Goal: Feedback & Contribution: Contribute content

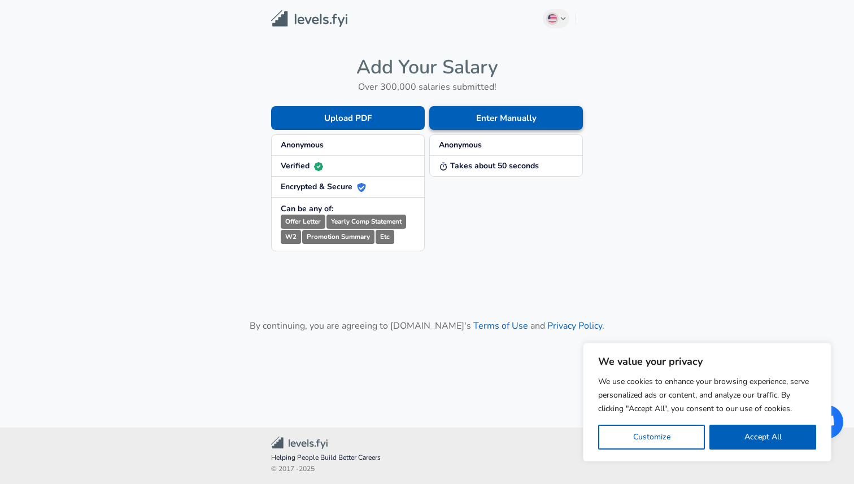
click at [491, 109] on button "Enter Manually" at bounding box center [506, 118] width 154 height 24
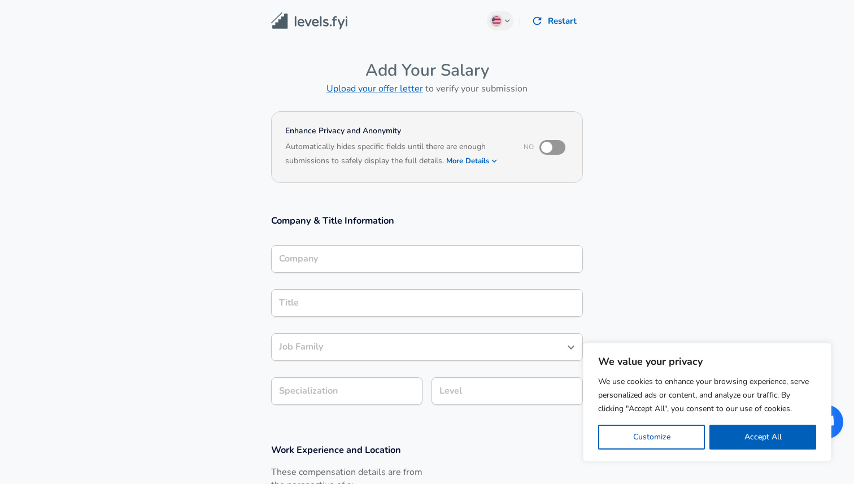
click at [327, 250] on div "Company" at bounding box center [427, 259] width 312 height 28
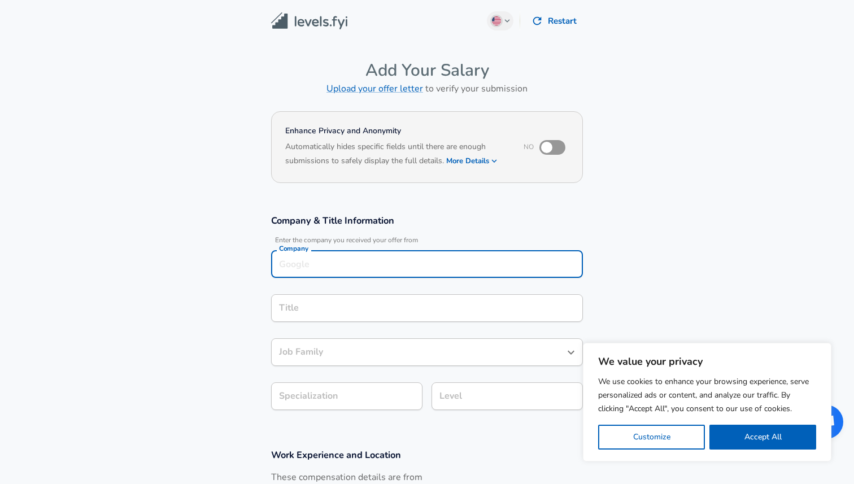
scroll to position [11, 0]
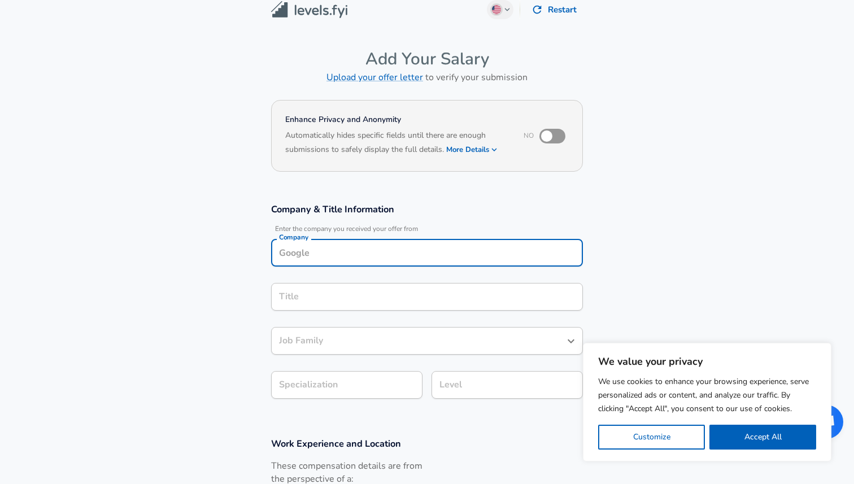
type input "№"
click at [365, 281] on li "EPAM Systems" at bounding box center [427, 280] width 312 height 17
type input "EPAM Systems"
click at [351, 294] on input "Title" at bounding box center [427, 297] width 302 height 18
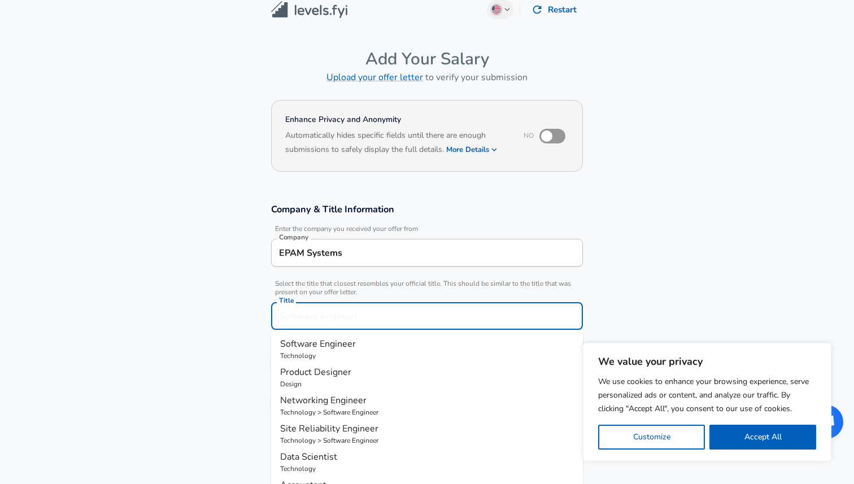
scroll to position [34, 0]
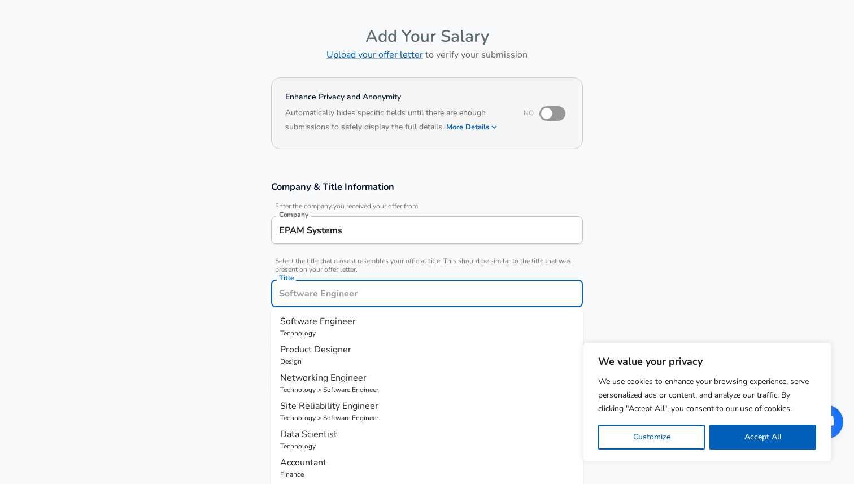
click at [341, 321] on span "Software Engineer" at bounding box center [318, 321] width 76 height 12
type input "Software Engineer"
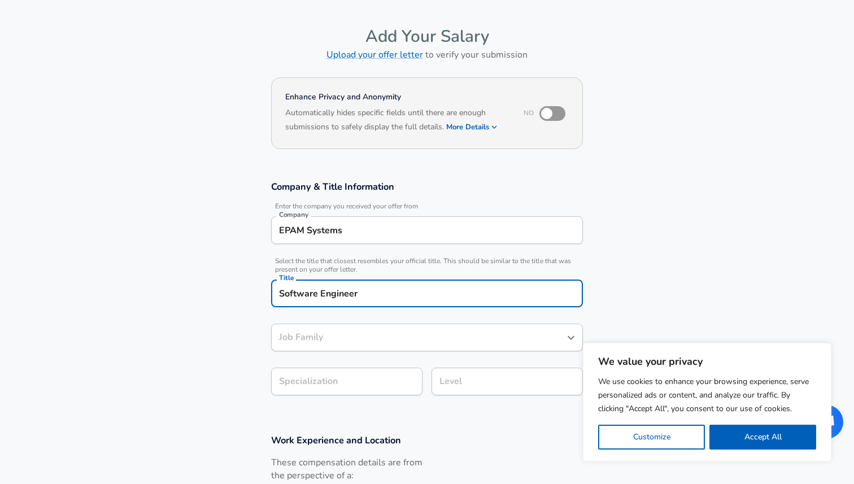
type input "Software Engineer"
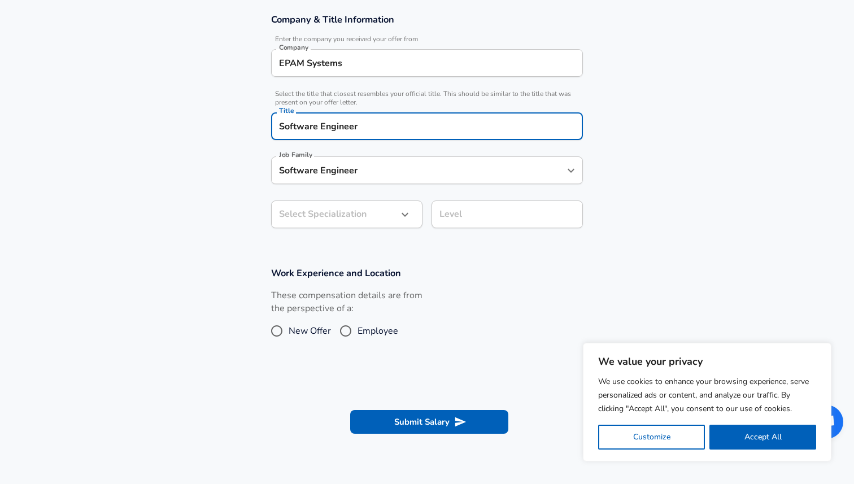
click at [340, 210] on body "We value your privacy We use cookies to enhance your browsing experience, serve…" at bounding box center [427, 41] width 854 height 484
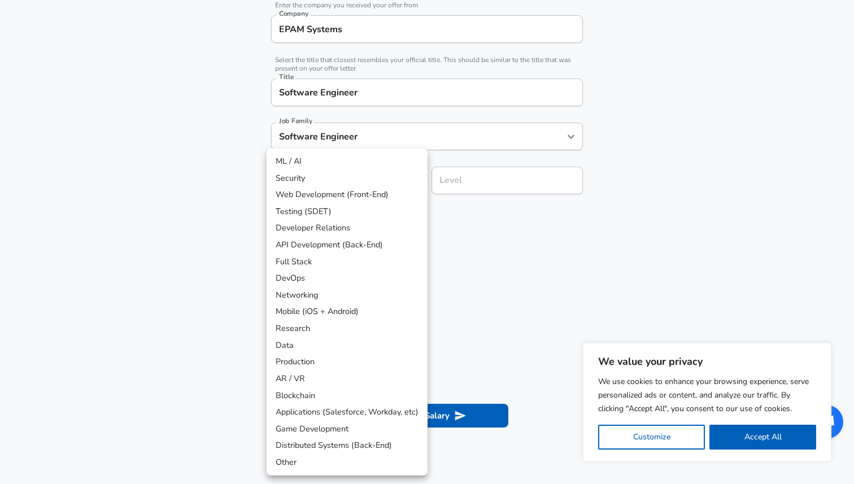
click at [361, 193] on li "Web Development (Front-End)" at bounding box center [347, 194] width 161 height 17
type input "Web Development (Front-End)"
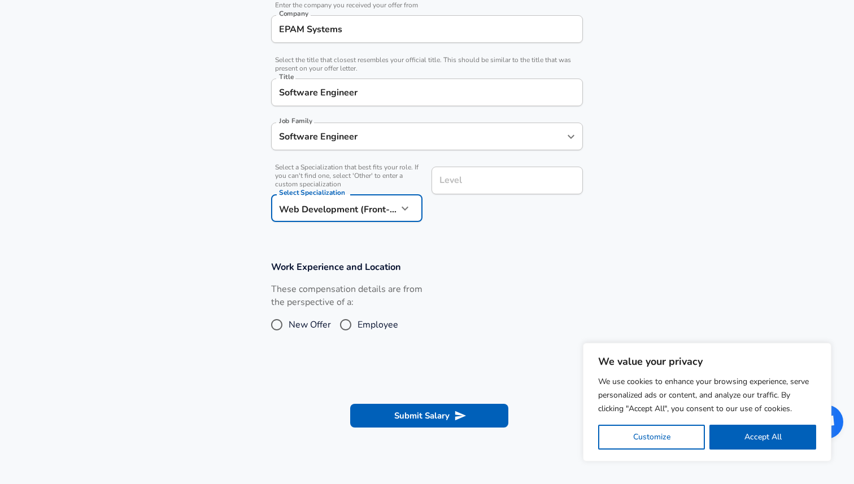
click at [449, 194] on div "Level" at bounding box center [507, 181] width 151 height 28
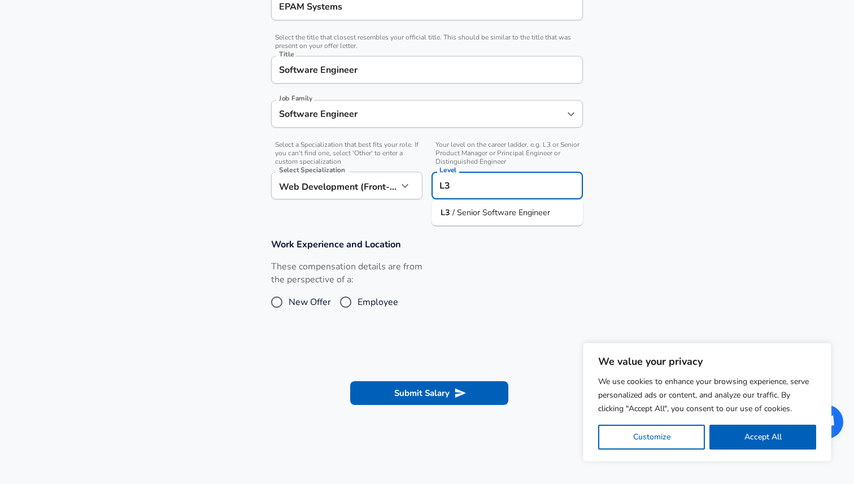
type input "L3"
click at [361, 299] on span "Employee" at bounding box center [378, 302] width 41 height 14
click at [358, 299] on input "Employee" at bounding box center [346, 302] width 24 height 18
radio input "true"
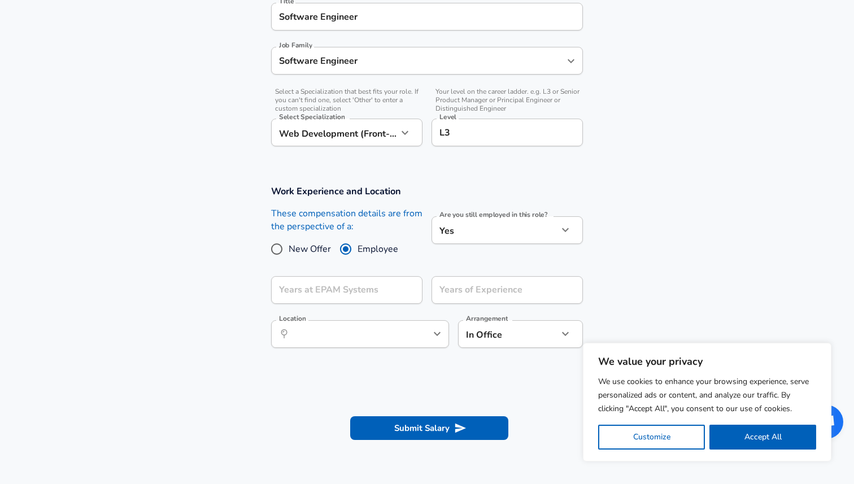
scroll to position [336, 0]
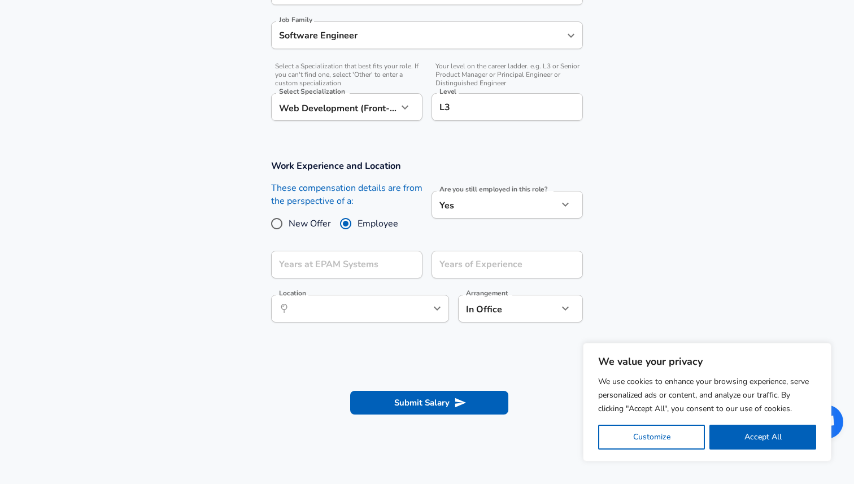
click at [362, 279] on div "Years at EPAM Systems Years at EPAM Systems" at bounding box center [346, 266] width 151 height 31
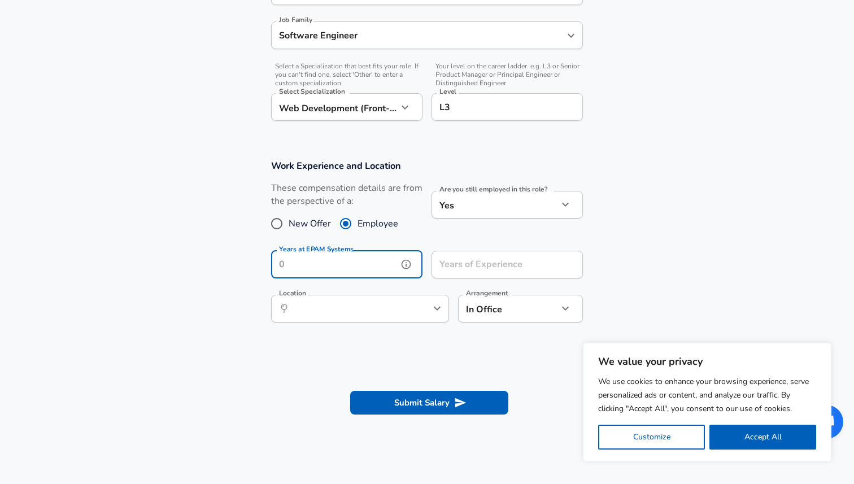
click at [363, 267] on input "Years at EPAM Systems" at bounding box center [334, 265] width 127 height 28
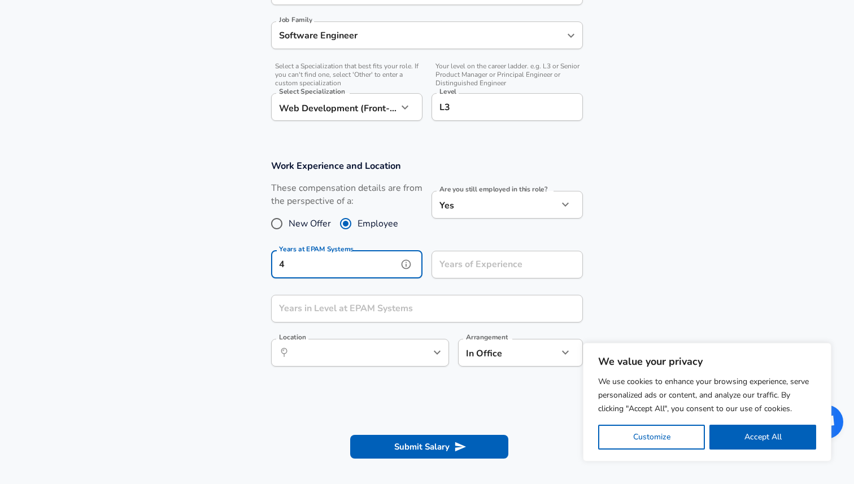
type input "4"
click at [437, 269] on input "Years of Experience" at bounding box center [495, 265] width 127 height 28
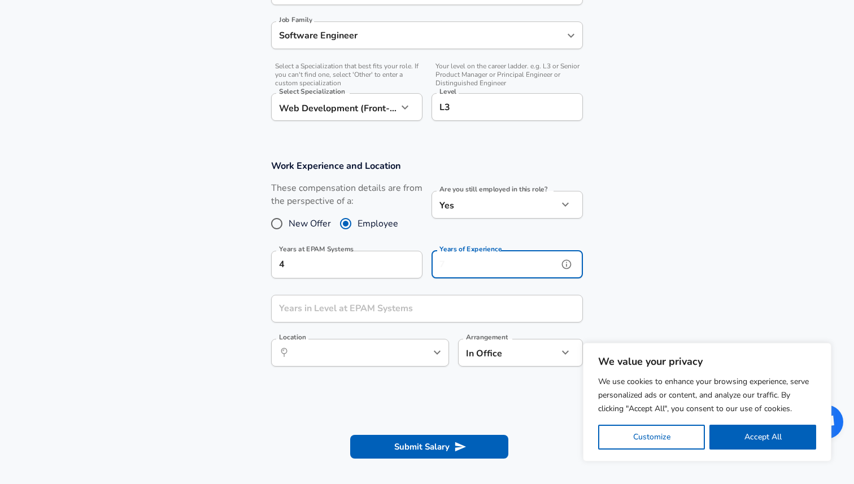
type input "6"
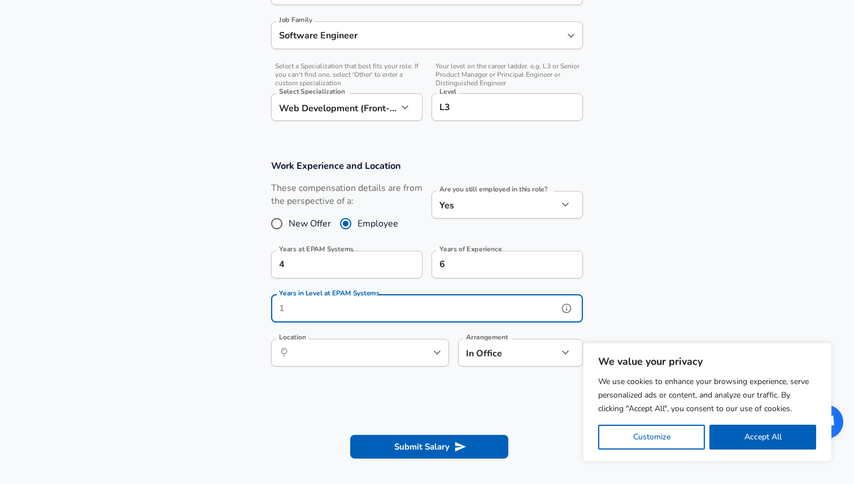
click at [418, 313] on input "Years in Level at EPAM Systems" at bounding box center [414, 309] width 287 height 28
click at [373, 367] on div "Location ​ Location" at bounding box center [360, 354] width 178 height 31
type input "3"
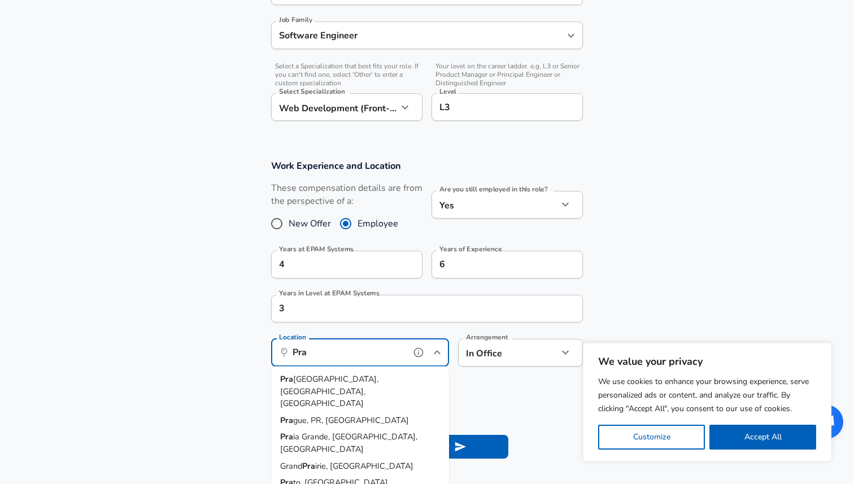
click at [372, 414] on span "gue, PR, [GEOGRAPHIC_DATA]" at bounding box center [351, 419] width 116 height 11
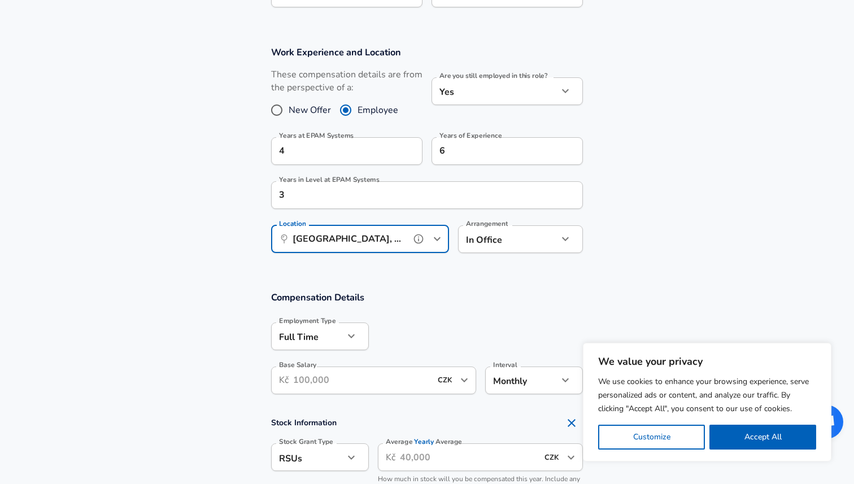
scroll to position [455, 0]
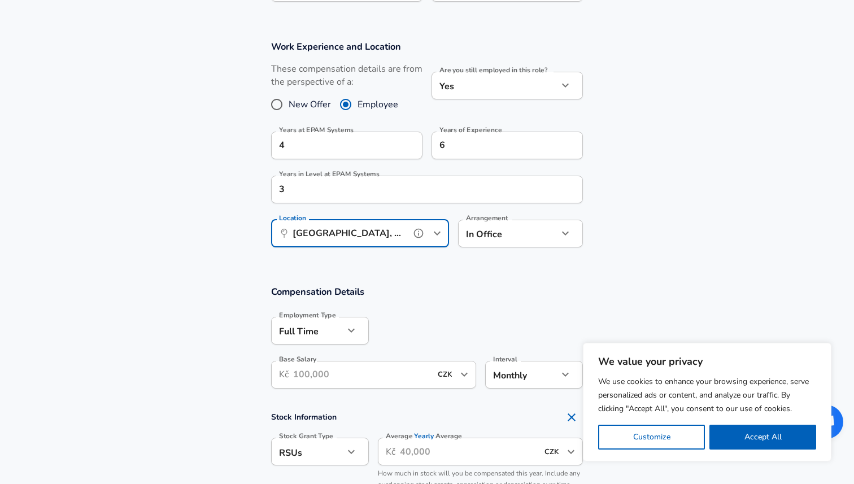
type input "[GEOGRAPHIC_DATA], [GEOGRAPHIC_DATA], [GEOGRAPHIC_DATA]"
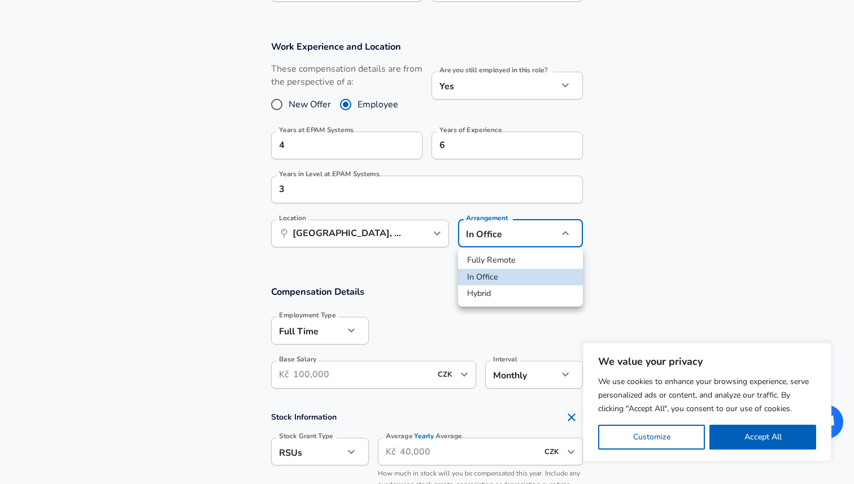
click at [488, 266] on li "Fully Remote" at bounding box center [520, 260] width 125 height 17
type input "remote"
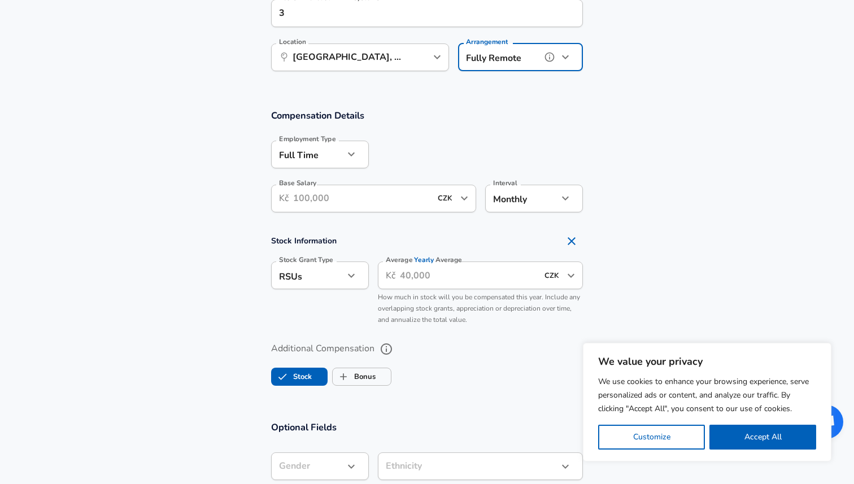
scroll to position [659, 0]
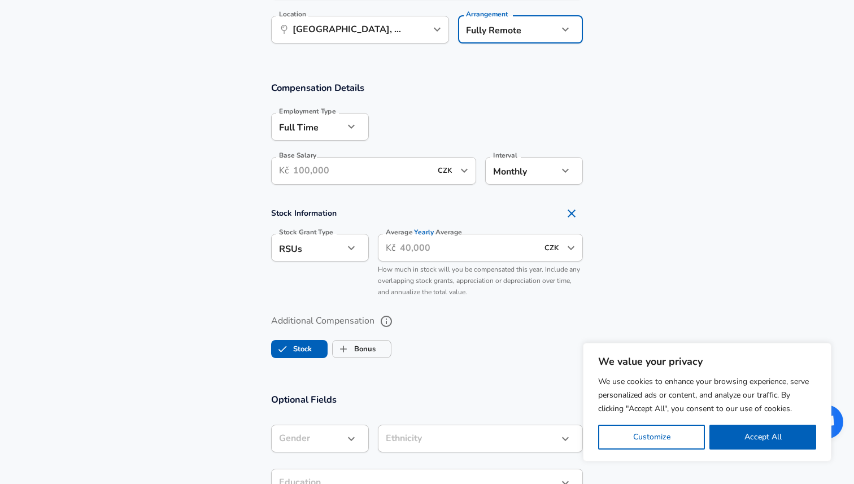
click at [339, 181] on input "Base Salary" at bounding box center [362, 171] width 138 height 28
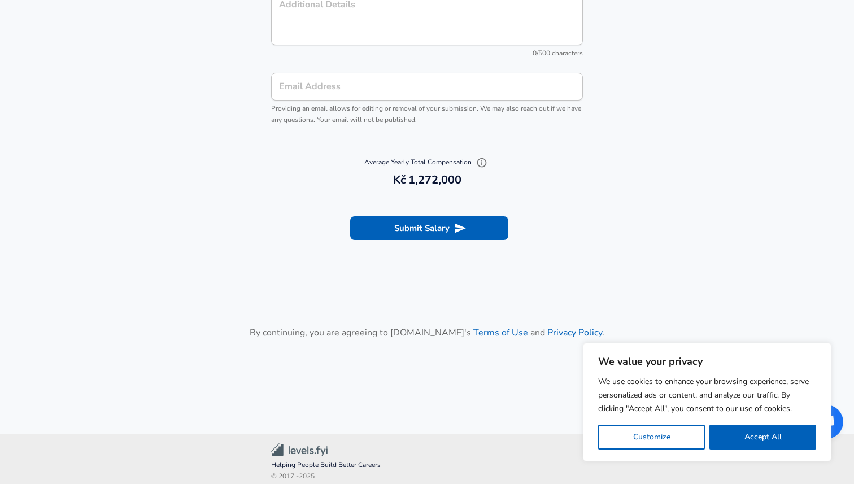
scroll to position [1271, 0]
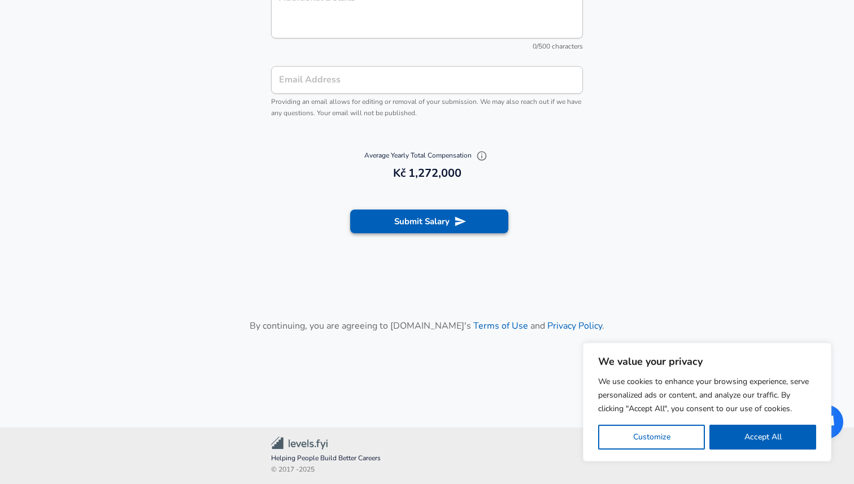
type input "106,000"
click at [423, 222] on button "Submit Salary" at bounding box center [429, 222] width 158 height 24
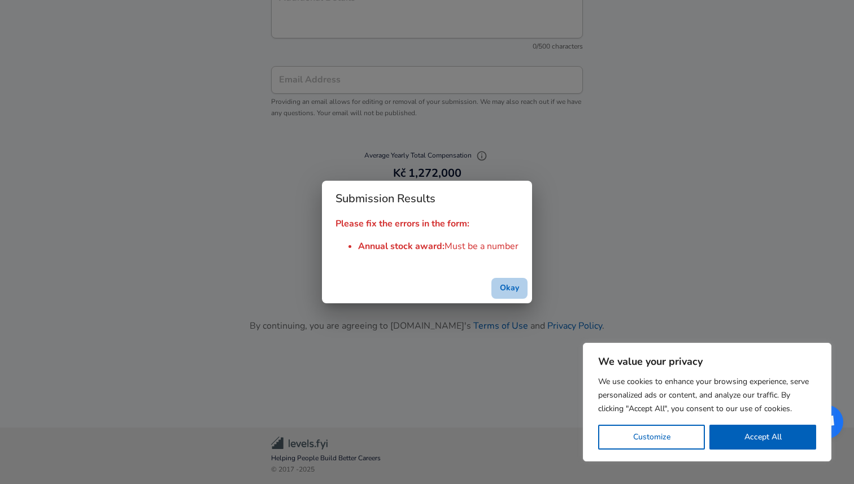
click at [515, 293] on button "Okay" at bounding box center [510, 288] width 36 height 21
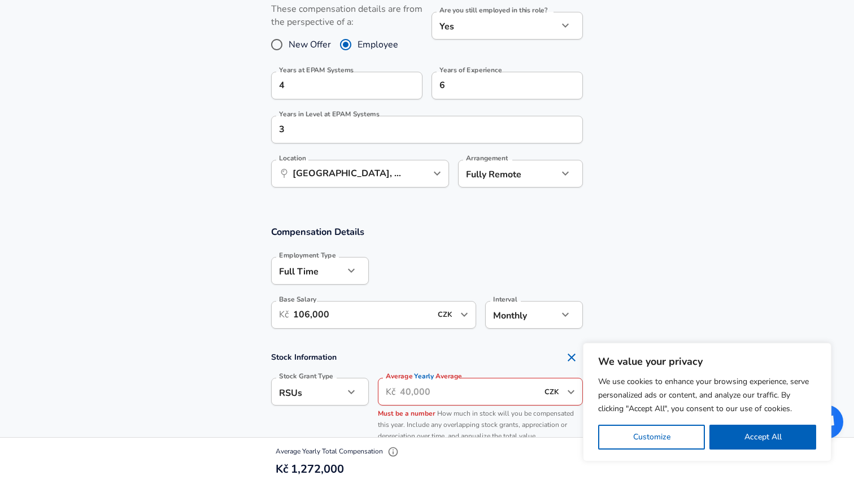
scroll to position [623, 0]
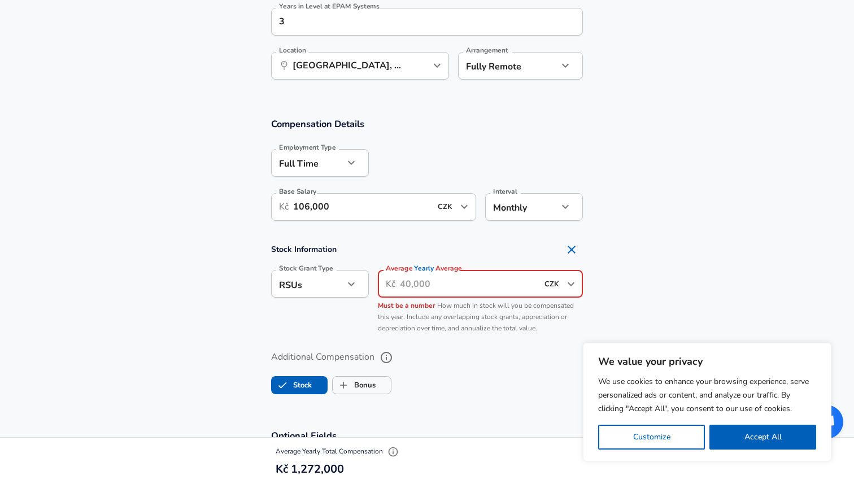
click at [450, 275] on input "Average Yearly Average" at bounding box center [469, 284] width 138 height 28
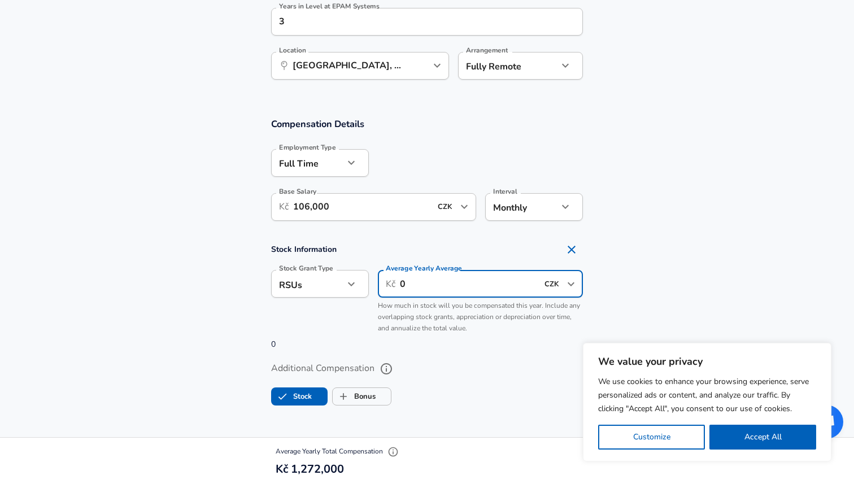
type input "0"
click at [307, 389] on label "Stock" at bounding box center [292, 396] width 40 height 21
checkbox input "false"
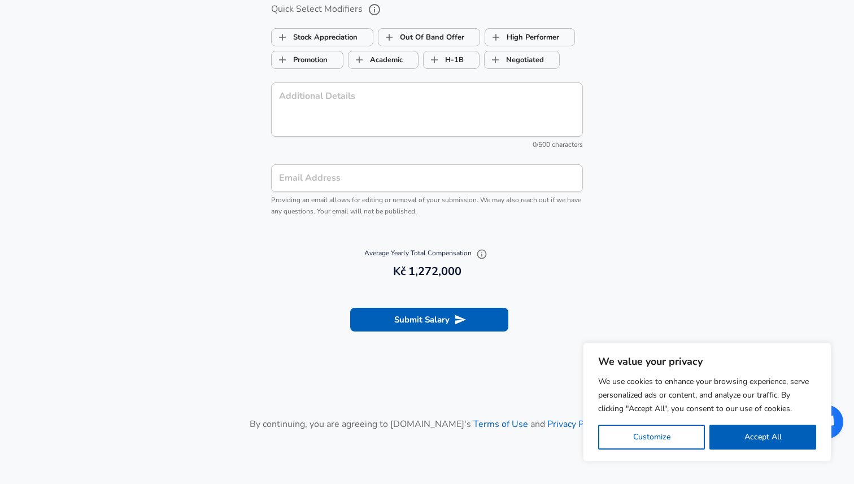
scroll to position [1094, 0]
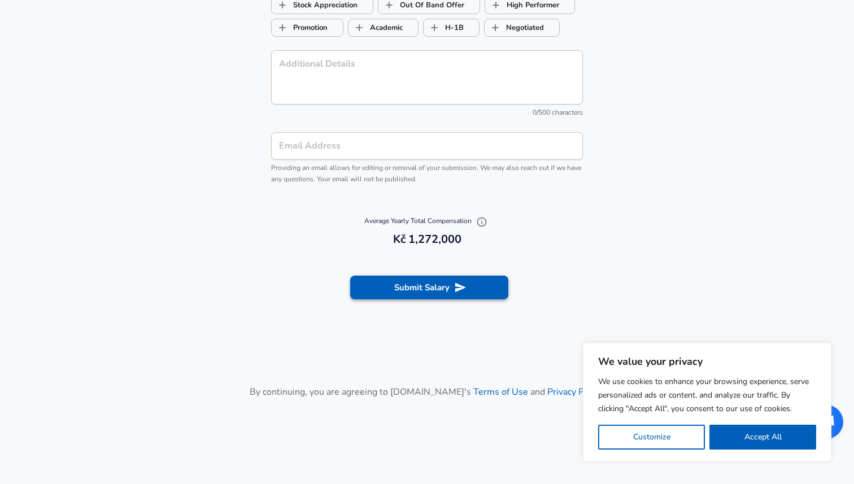
click at [401, 292] on button "Submit Salary" at bounding box center [429, 288] width 158 height 24
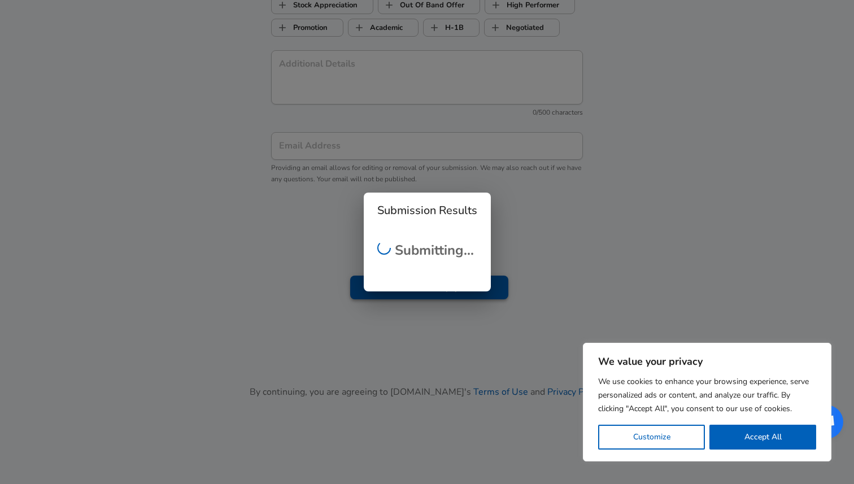
scroll to position [311, 0]
